Goal: Find specific page/section: Find specific page/section

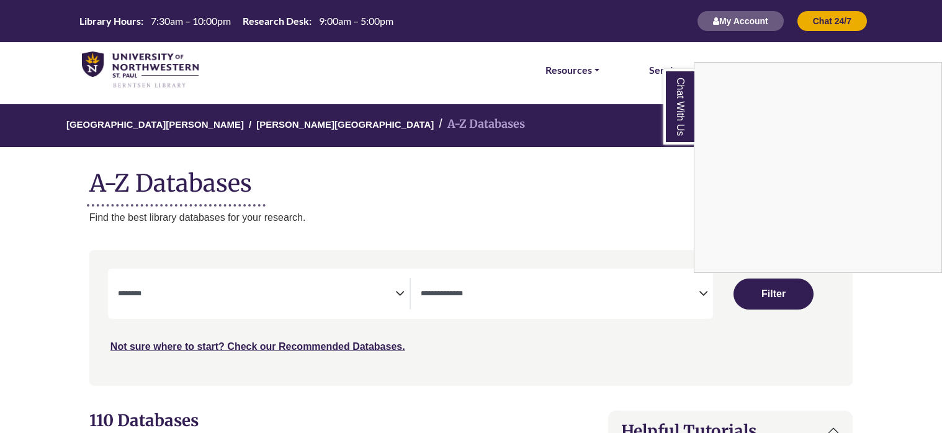
select select "Database Subject Filter"
select select "Database Types Filter"
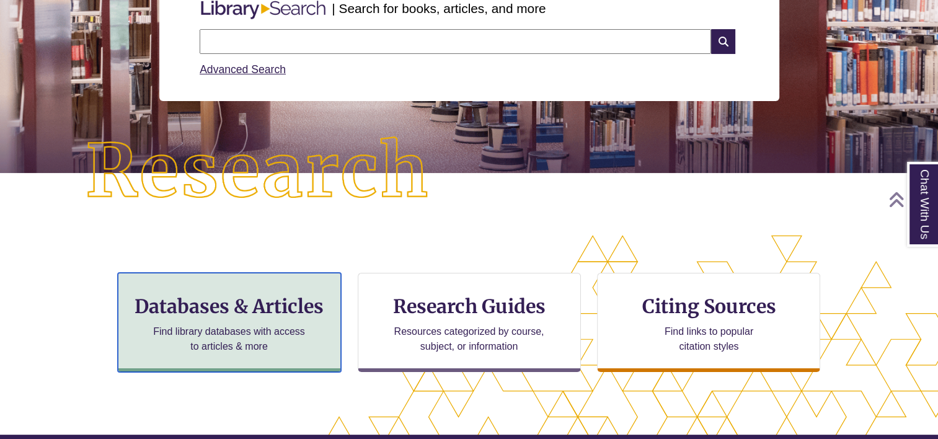
click at [256, 295] on h3 "Databases & Articles" at bounding box center [229, 307] width 202 height 24
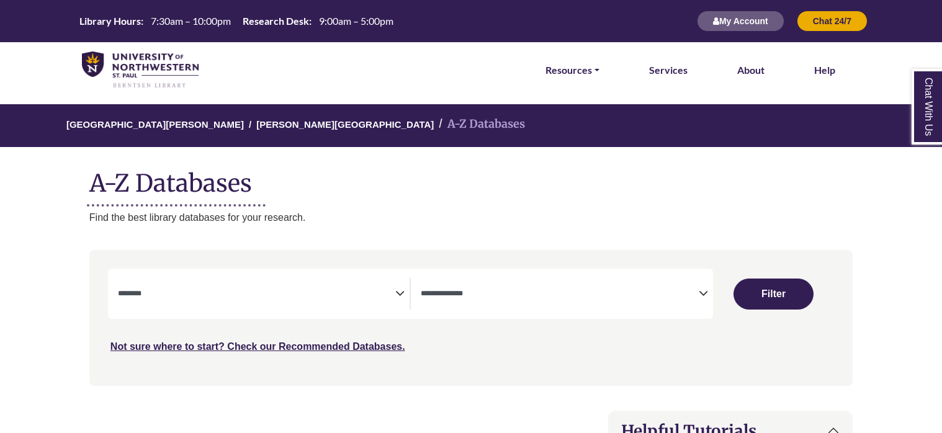
select select "Database Subject Filter"
select select "Database Types Filter"
select select "Database Subject Filter"
select select "Database Types Filter"
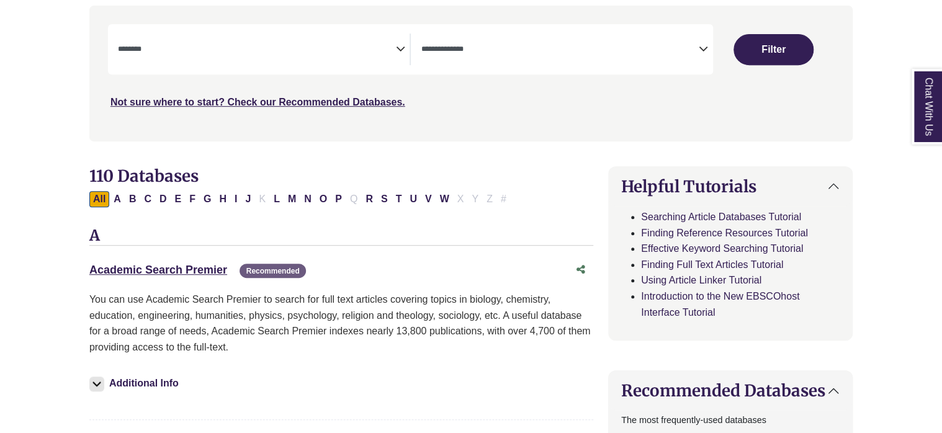
scroll to position [248, 0]
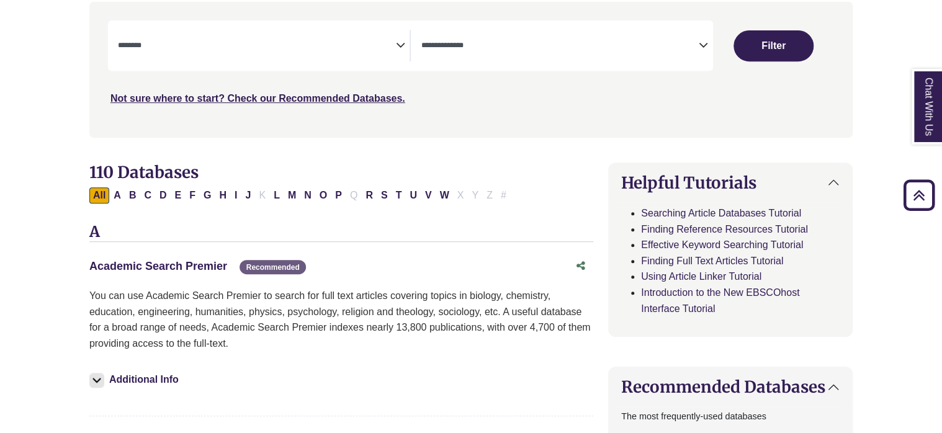
click at [214, 270] on link "Academic Search Premier This link opens in a new window" at bounding box center [158, 266] width 138 height 12
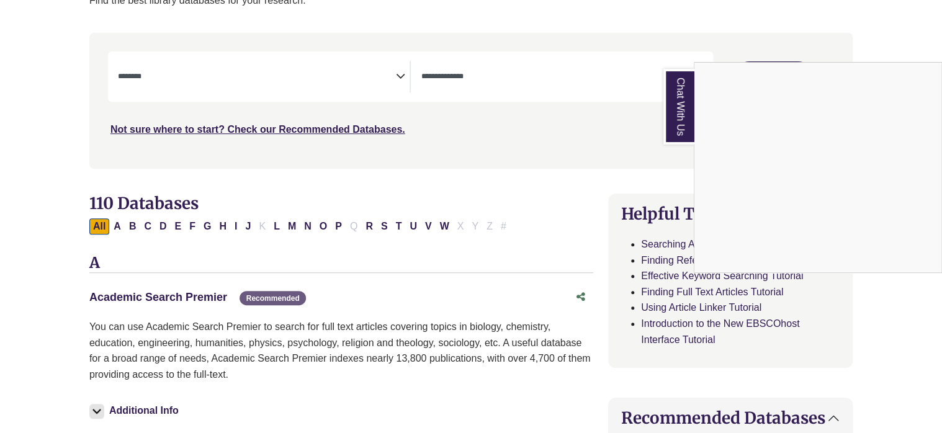
scroll to position [310, 0]
